Goal: Transaction & Acquisition: Purchase product/service

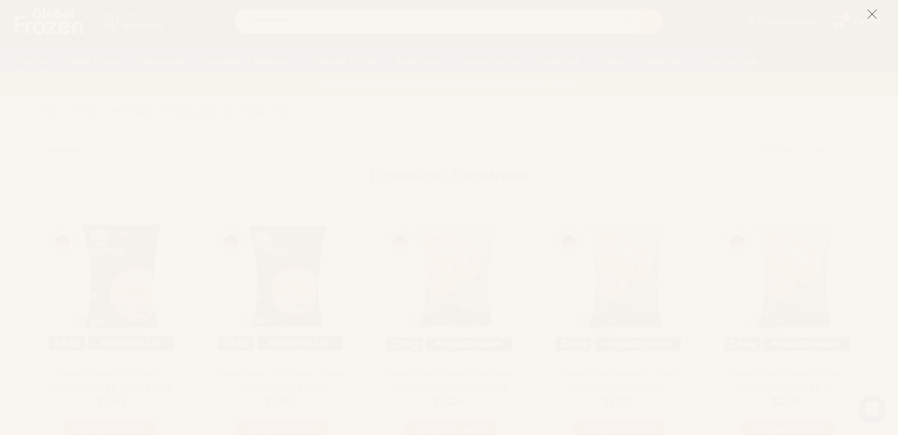
click at [869, 15] on icon at bounding box center [871, 14] width 11 height 11
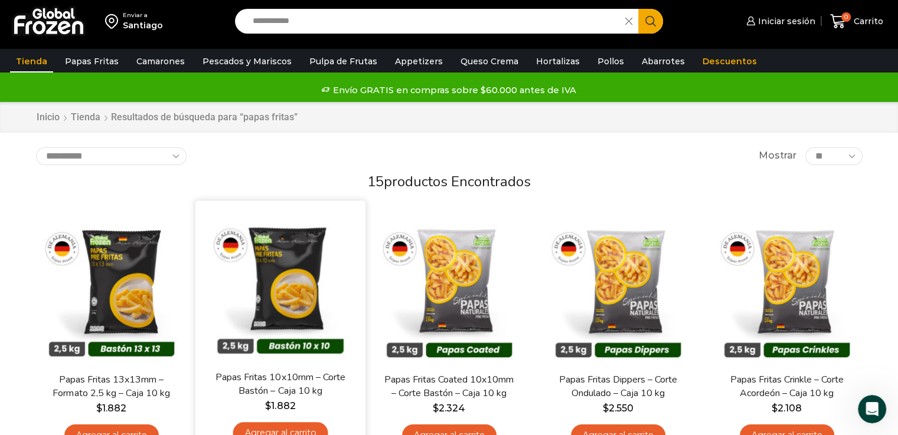
scroll to position [78, 0]
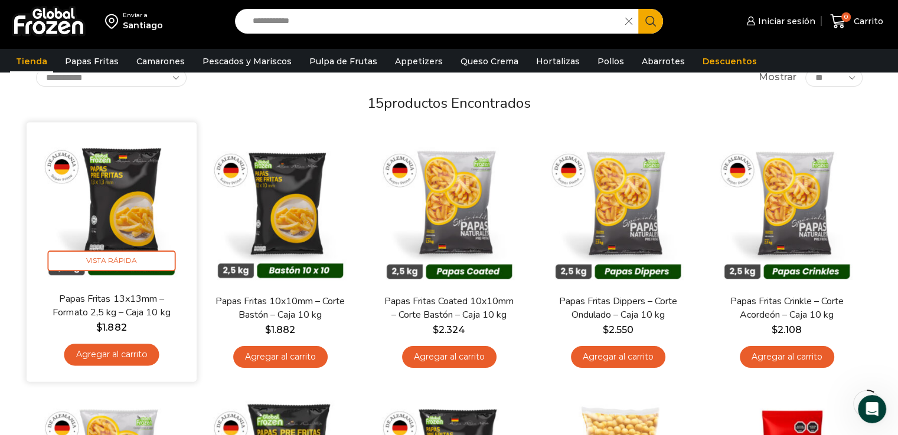
click at [156, 192] on img at bounding box center [111, 208] width 152 height 152
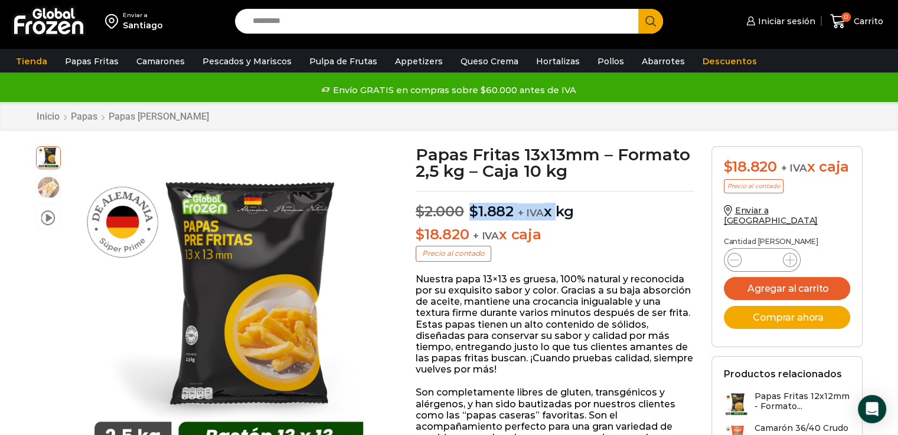
drag, startPoint x: 554, startPoint y: 211, endPoint x: 469, endPoint y: 187, distance: 88.2
click at [623, 230] on p "$ 18.820 + IVA x caja" at bounding box center [554, 235] width 278 height 17
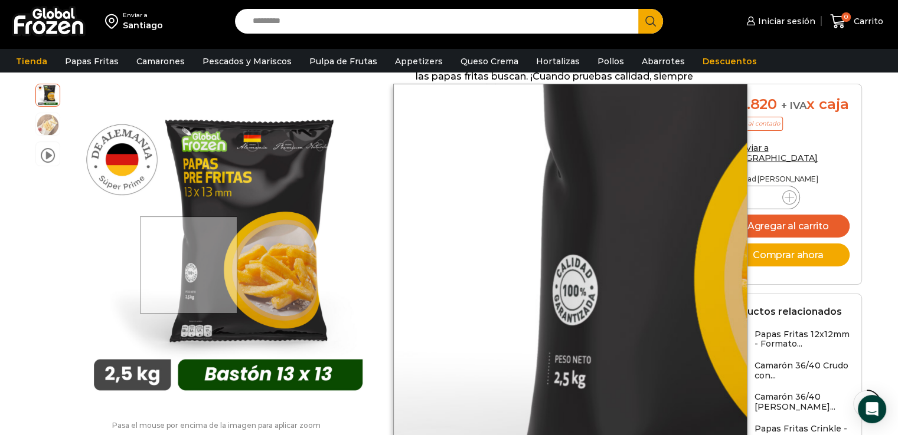
scroll to position [315, 0]
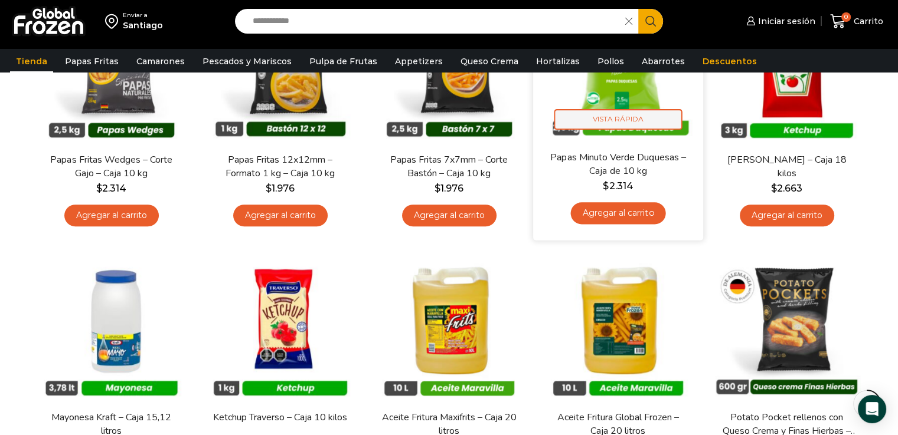
scroll to position [279, 0]
